Goal: Task Accomplishment & Management: Manage account settings

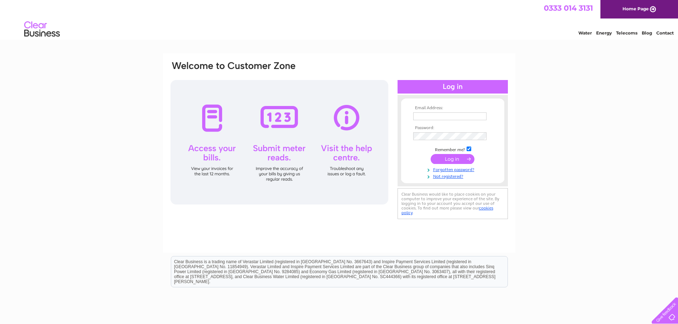
type input "abarry@thorpemolloy.com"
click at [452, 160] on input "submit" at bounding box center [453, 159] width 44 height 10
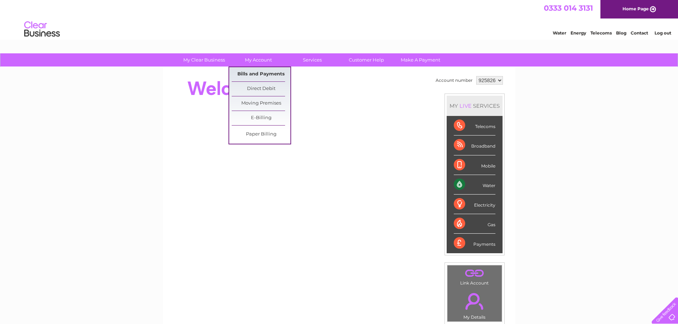
click at [259, 75] on link "Bills and Payments" at bounding box center [261, 74] width 59 height 14
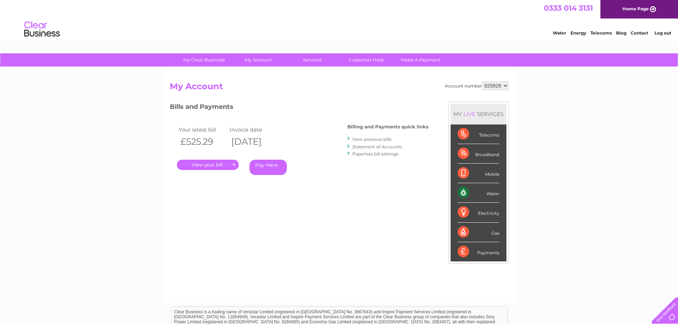
click at [215, 164] on link "." at bounding box center [208, 165] width 62 height 10
